Goal: Go to known website: Access a specific website the user already knows

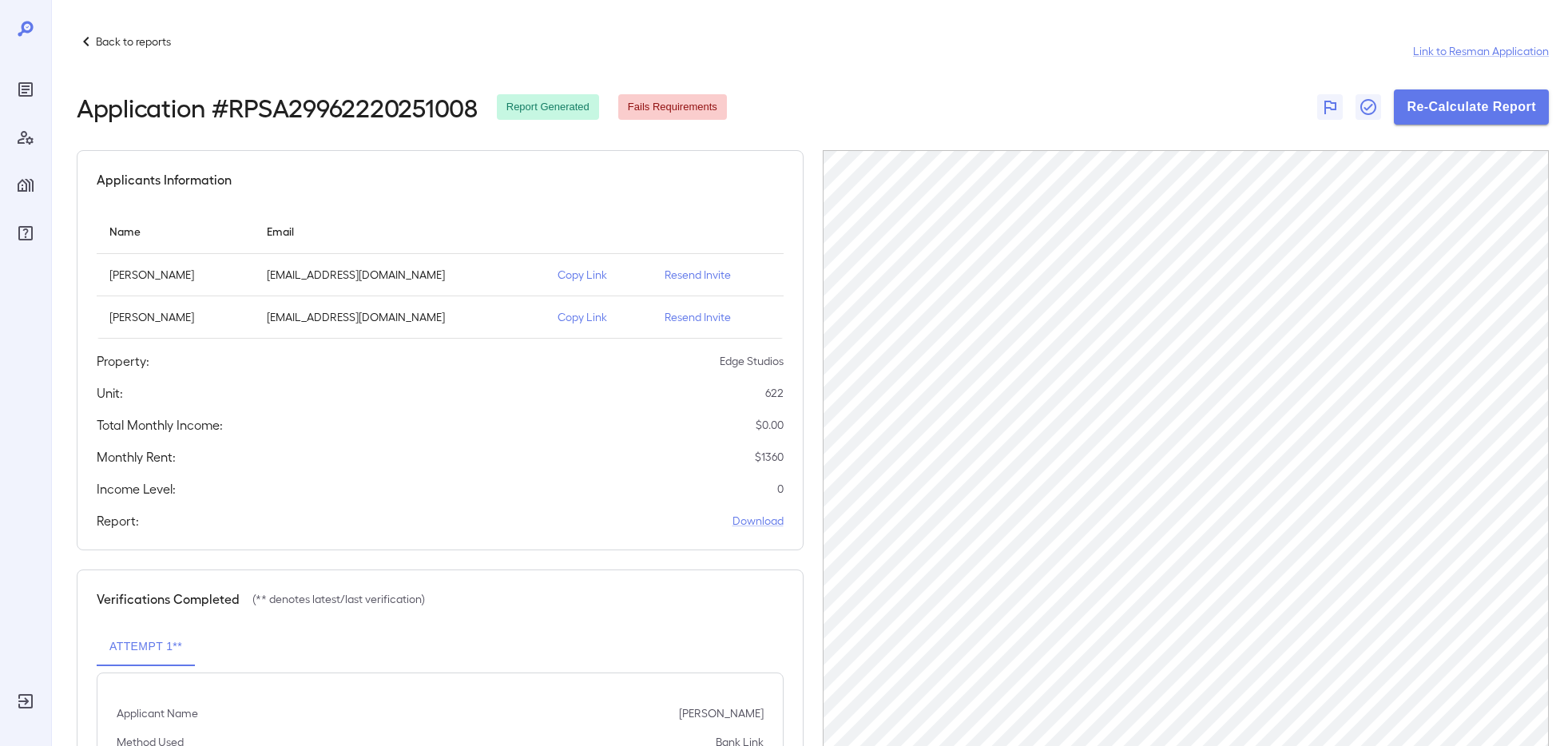
scroll to position [102, 0]
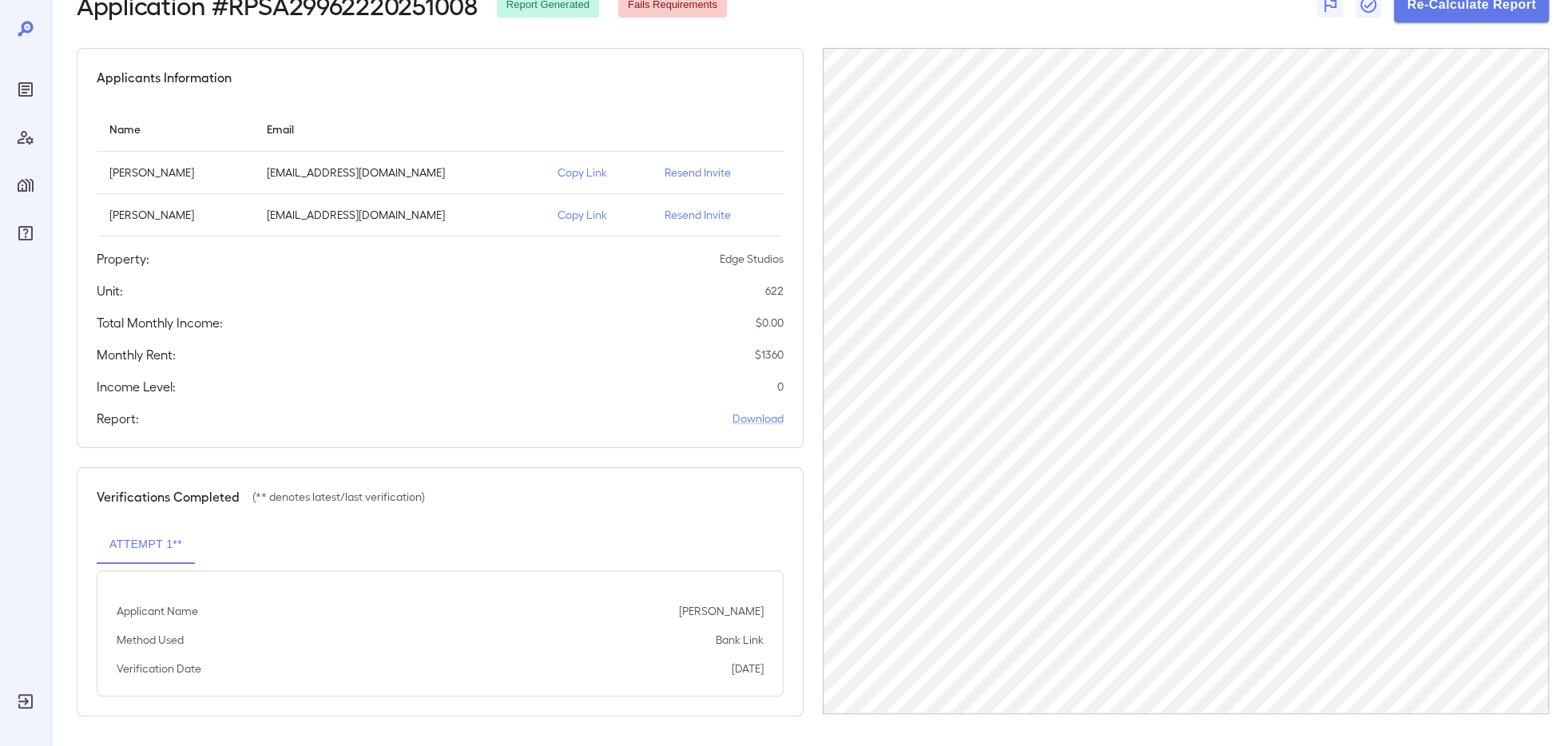
click at [24, 94] on icon "Reports" at bounding box center [25, 89] width 19 height 19
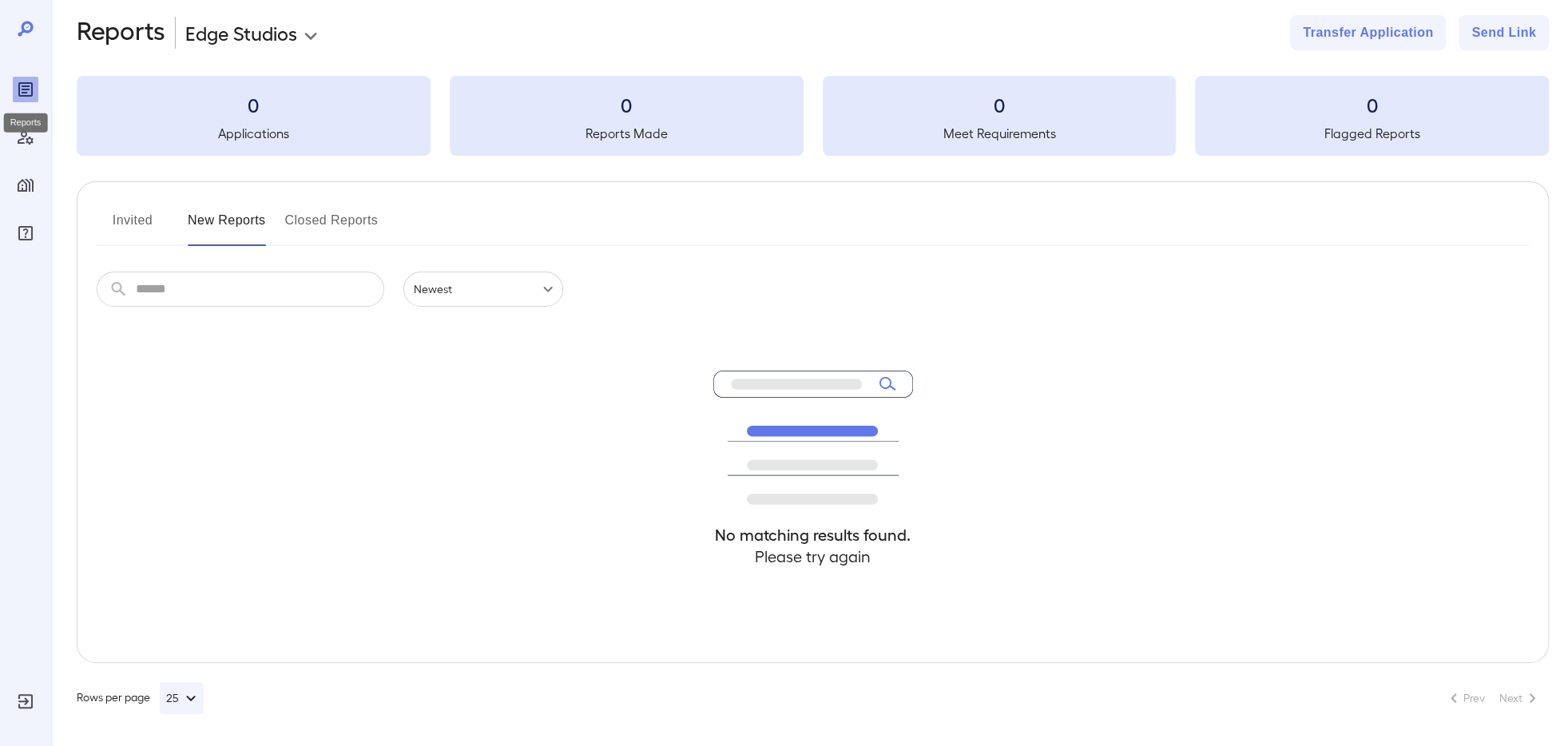
scroll to position [16, 0]
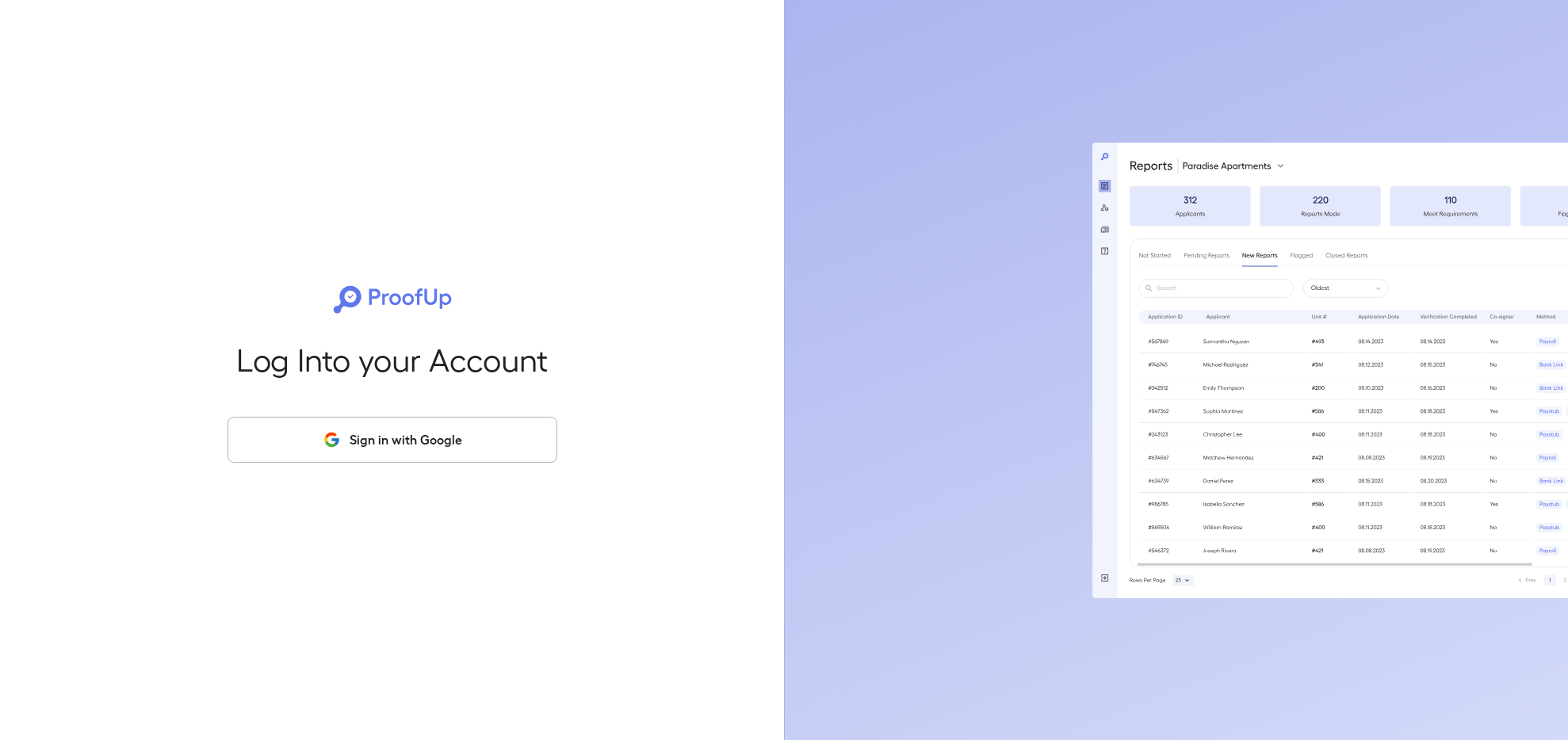
click at [333, 426] on button "Sign in with Google" at bounding box center [392, 439] width 330 height 46
